Goal: Subscribe to service/newsletter

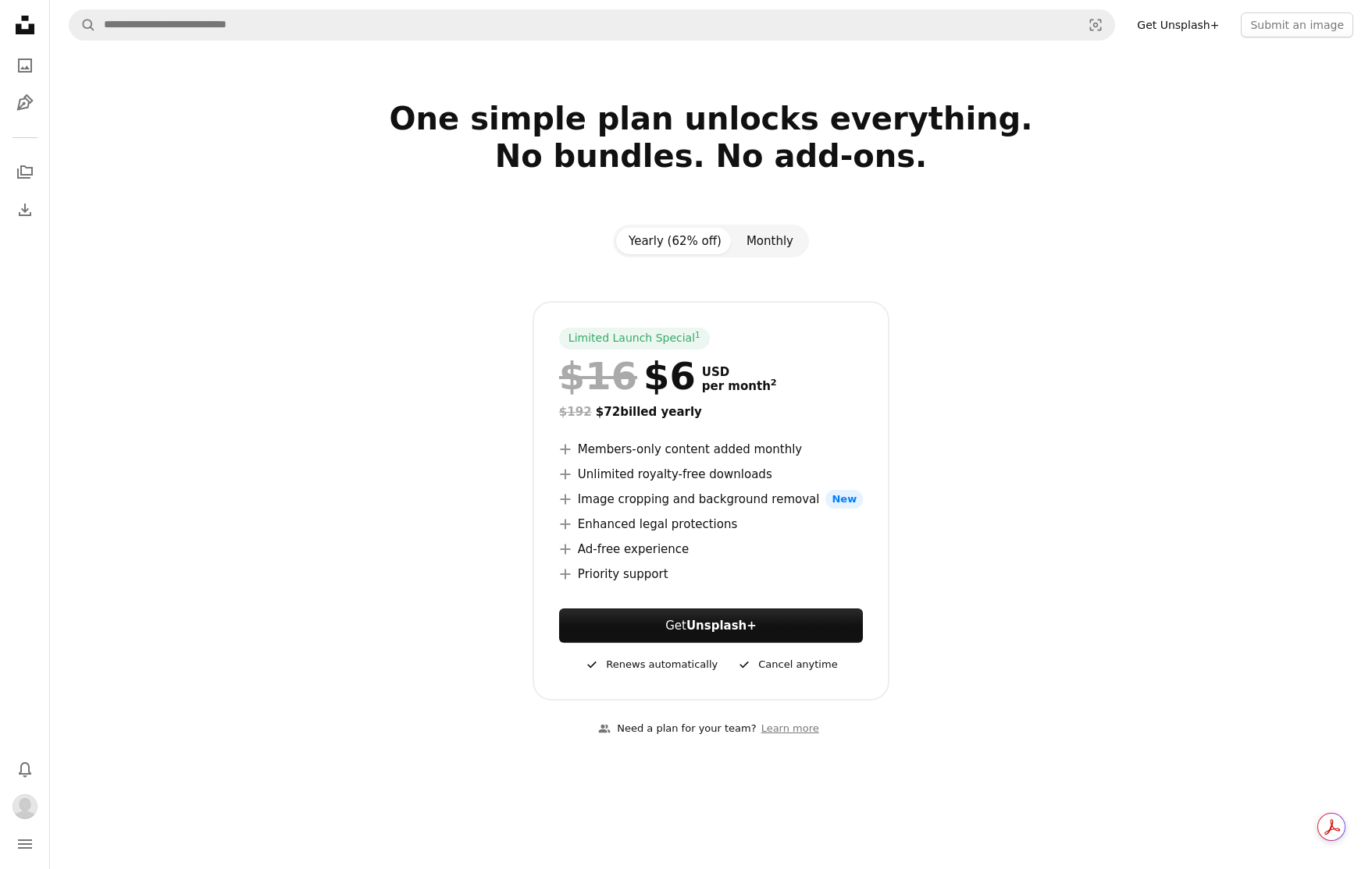
click at [767, 239] on button "Monthly" at bounding box center [769, 241] width 72 height 27
click at [705, 240] on button "Yearly (62% off)" at bounding box center [675, 241] width 118 height 27
click at [721, 623] on strong "Unsplash+" at bounding box center [721, 625] width 70 height 14
